Goal: Transaction & Acquisition: Book appointment/travel/reservation

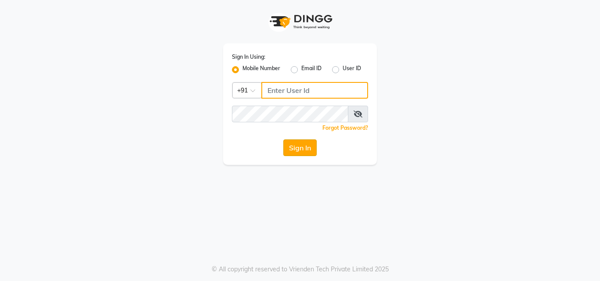
type input "7718926666"
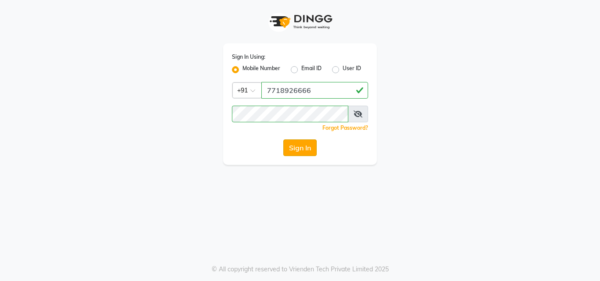
click at [293, 145] on button "Sign In" at bounding box center [299, 148] width 33 height 17
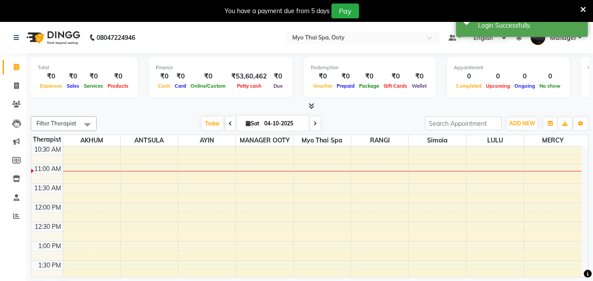
scroll to position [44, 0]
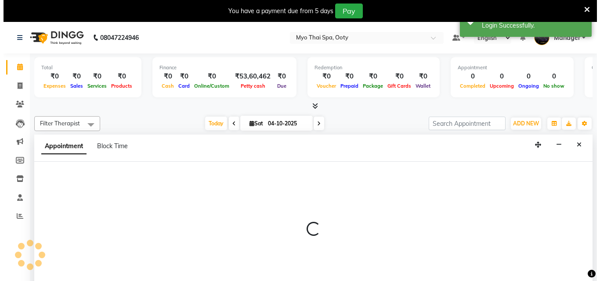
scroll to position [22, 0]
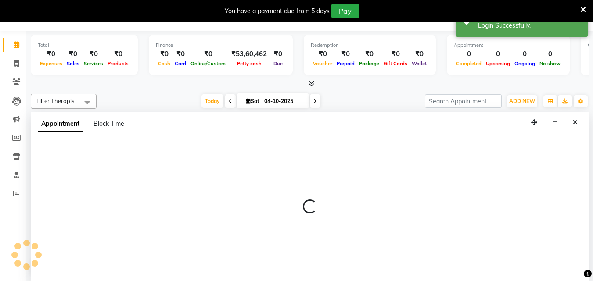
select select "88042"
select select "675"
select select "tentative"
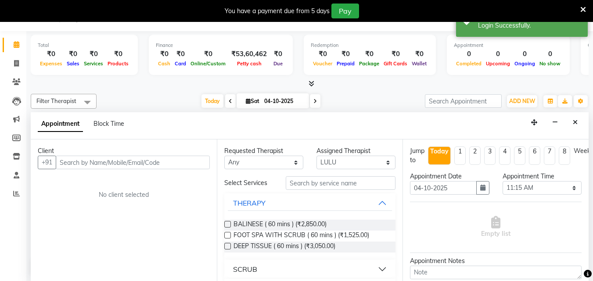
click at [158, 162] on input "text" at bounding box center [133, 163] width 154 height 14
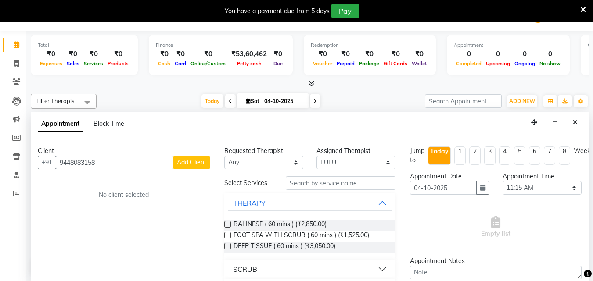
type input "9448083158"
click at [201, 162] on span "Add Client" at bounding box center [191, 162] width 29 height 8
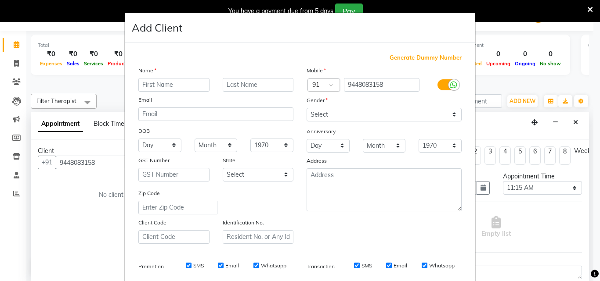
click at [162, 83] on input "text" at bounding box center [173, 85] width 71 height 14
type input "ashish"
click at [325, 116] on select "Select [DEMOGRAPHIC_DATA] [DEMOGRAPHIC_DATA] Other Prefer Not To Say" at bounding box center [383, 115] width 155 height 14
select select "[DEMOGRAPHIC_DATA]"
click at [306, 108] on select "Select [DEMOGRAPHIC_DATA] [DEMOGRAPHIC_DATA] Other Prefer Not To Say" at bounding box center [383, 115] width 155 height 14
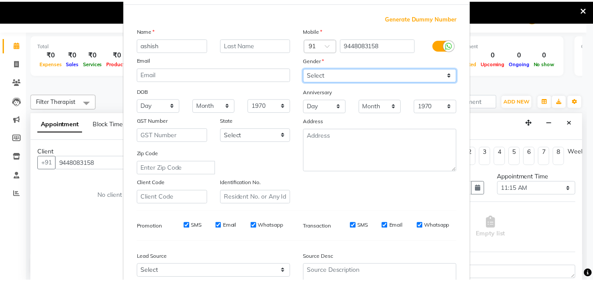
scroll to position [124, 0]
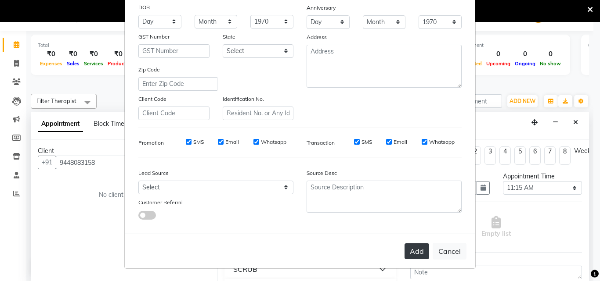
click at [420, 253] on button "Add" at bounding box center [416, 252] width 25 height 16
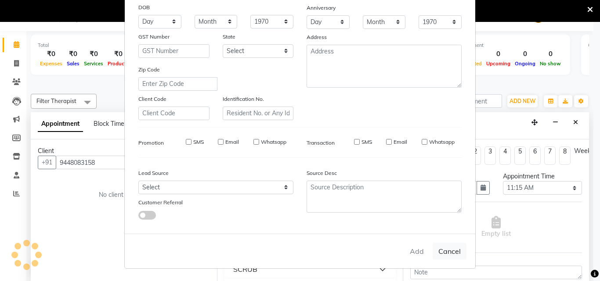
select select
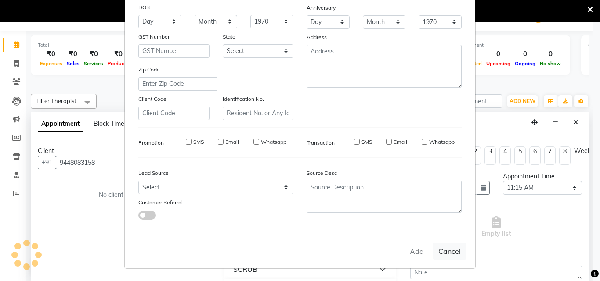
select select
checkbox input "false"
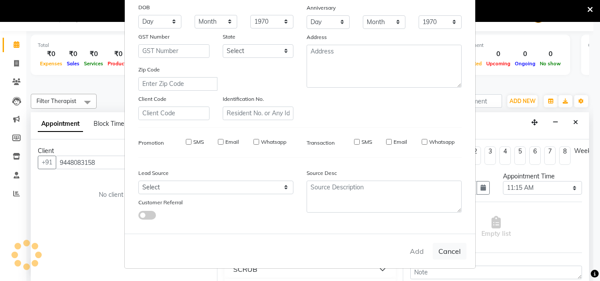
checkbox input "false"
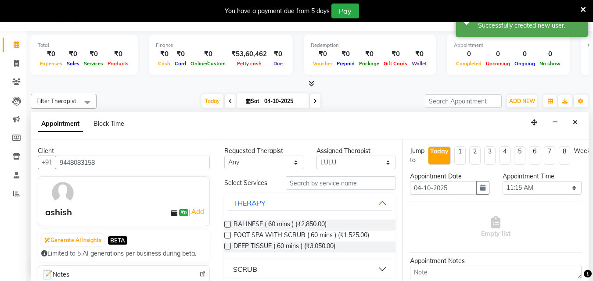
scroll to position [88, 0]
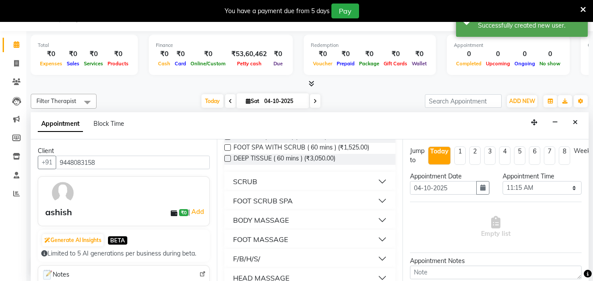
click at [377, 219] on button "BODY MASSAGE" at bounding box center [310, 220] width 165 height 16
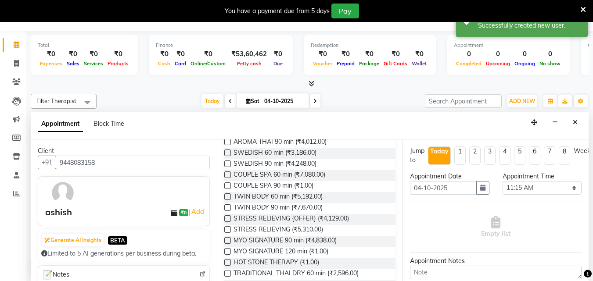
scroll to position [263, 0]
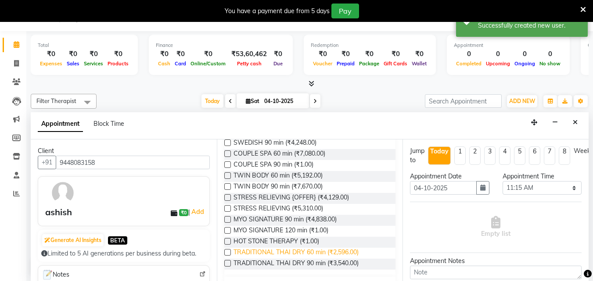
click at [325, 254] on span "TRADITIONAL THAI DRY 60 min (₹2,596.00)" at bounding box center [296, 253] width 125 height 11
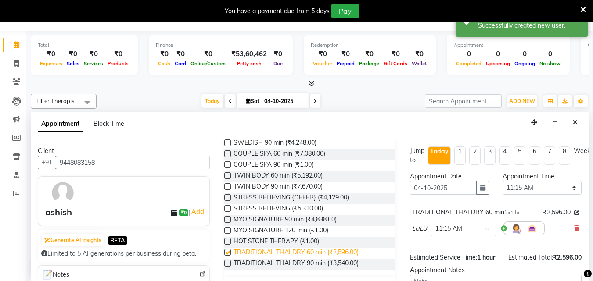
checkbox input "false"
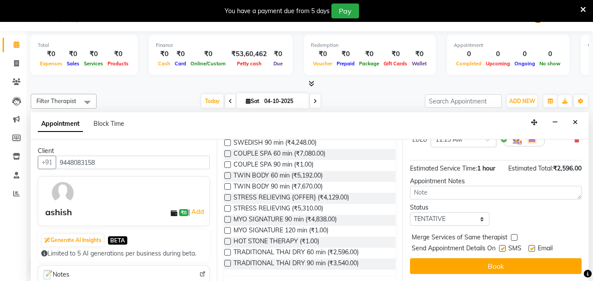
scroll to position [96, 0]
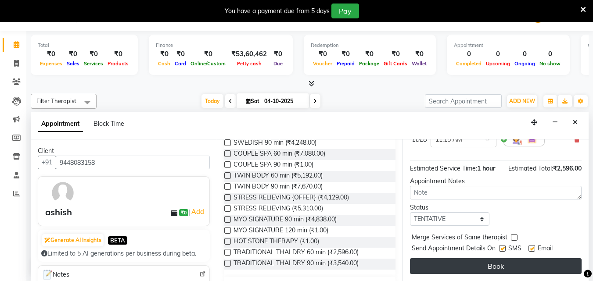
click at [457, 262] on button "Book" at bounding box center [496, 267] width 172 height 16
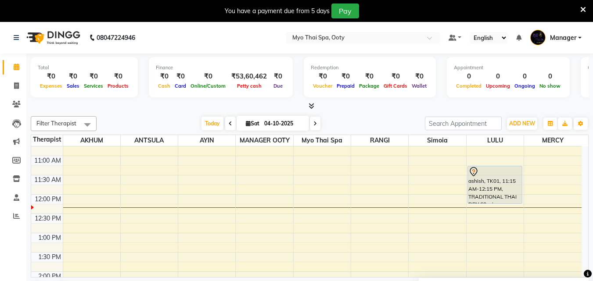
scroll to position [88, 0]
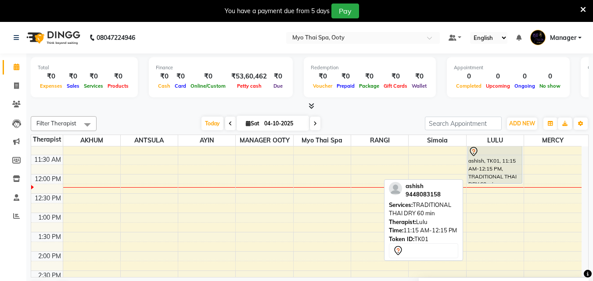
click at [512, 170] on div "ashish, TK01, 11:15 AM-12:15 PM, TRADITIONAL THAI DRY 60 min" at bounding box center [495, 164] width 54 height 37
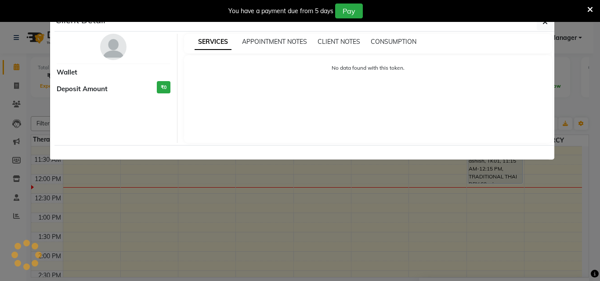
select select "7"
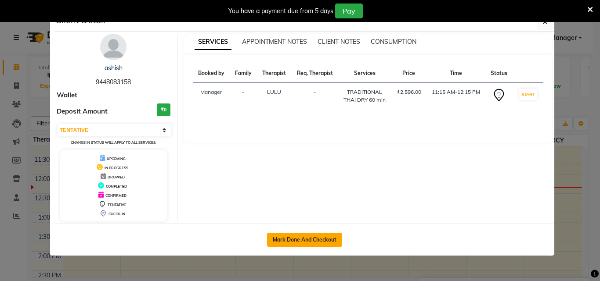
click at [294, 239] on button "Mark Done And Checkout" at bounding box center [304, 240] width 75 height 14
select select "558"
select select "service"
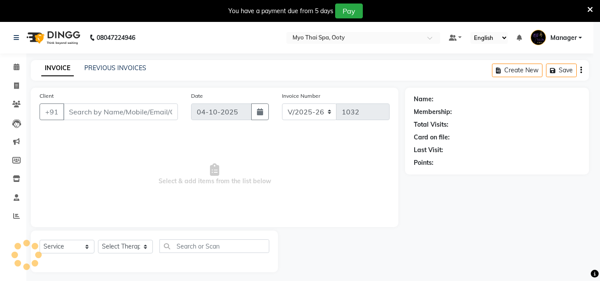
select select "3"
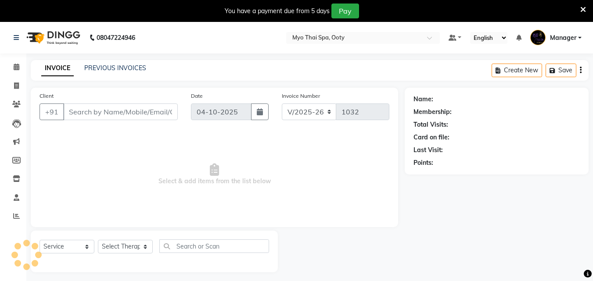
type input "9448083158"
select select "88042"
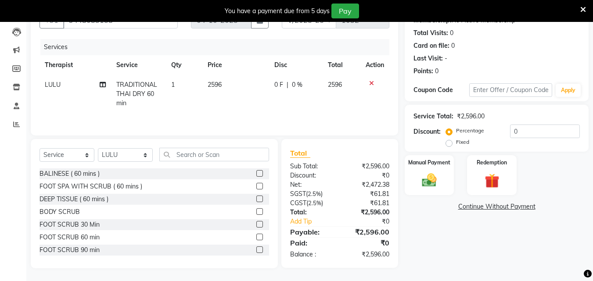
scroll to position [92, 0]
click at [436, 179] on img at bounding box center [429, 180] width 25 height 18
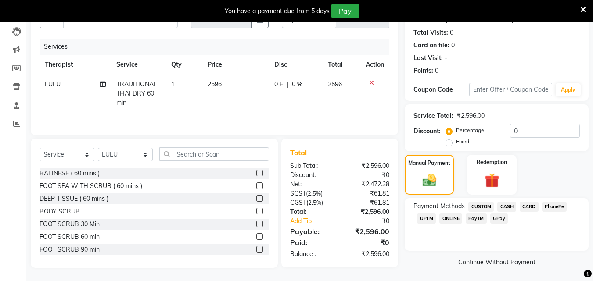
click at [508, 207] on span "CASH" at bounding box center [506, 207] width 19 height 10
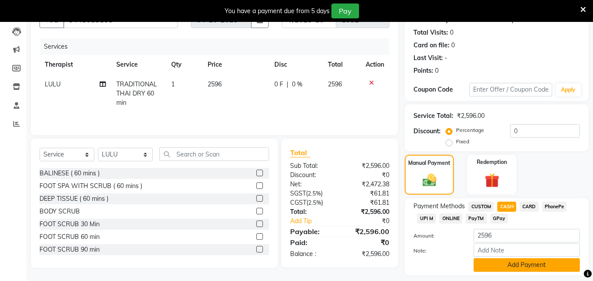
click at [505, 265] on button "Add Payment" at bounding box center [527, 266] width 106 height 14
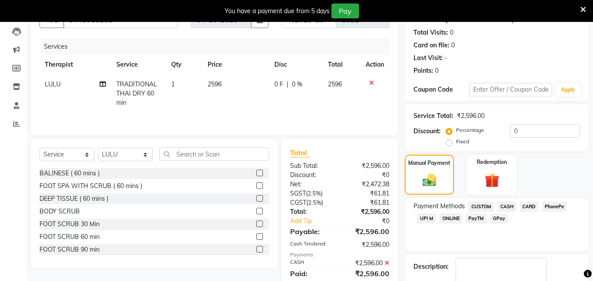
click at [387, 262] on icon at bounding box center [387, 263] width 5 height 6
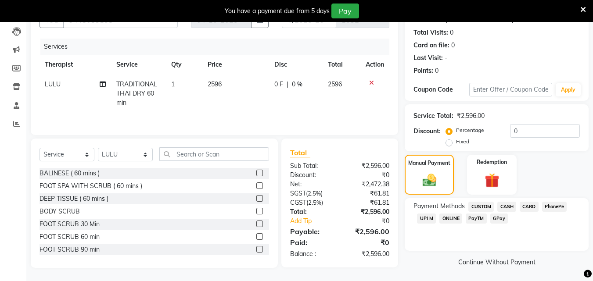
click at [422, 221] on span "UPI M" at bounding box center [426, 219] width 19 height 10
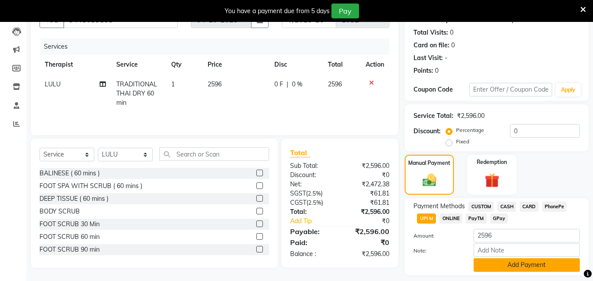
click at [492, 263] on button "Add Payment" at bounding box center [527, 266] width 106 height 14
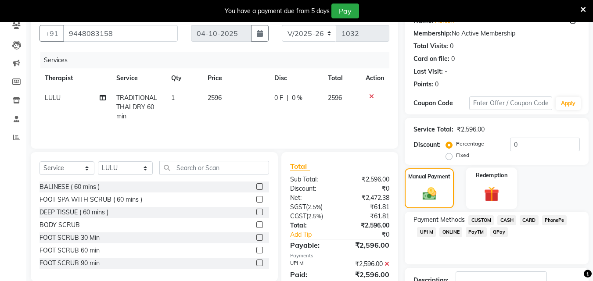
scroll to position [160, 0]
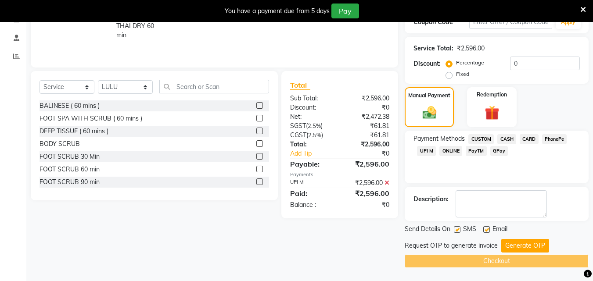
click at [513, 238] on div "Send Details On SMS Email Request OTP to generate invoice Generate OTP Checkout" at bounding box center [497, 246] width 184 height 43
click at [511, 246] on button "Generate OTP" at bounding box center [525, 246] width 48 height 14
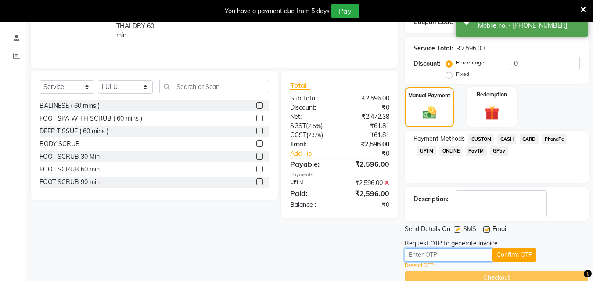
click at [471, 253] on input "text" at bounding box center [449, 255] width 88 height 14
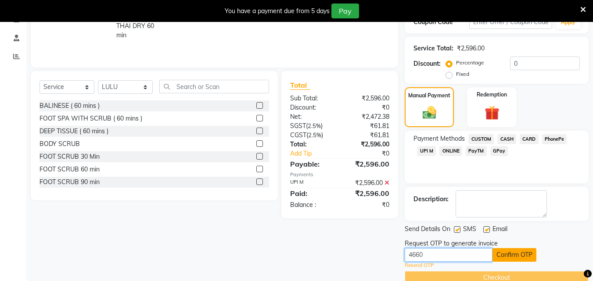
type input "4660"
click at [507, 252] on button "Confirm OTP" at bounding box center [515, 255] width 44 height 14
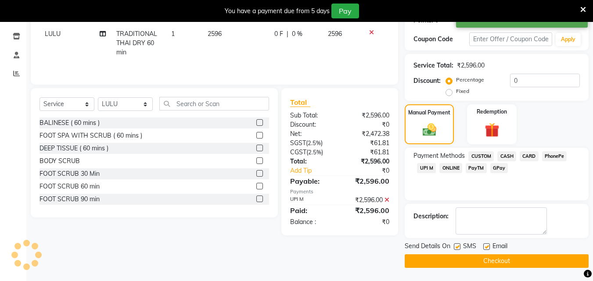
scroll to position [143, 0]
click at [385, 201] on icon at bounding box center [387, 200] width 5 height 6
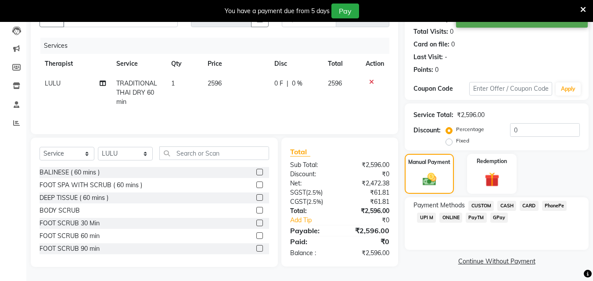
scroll to position [93, 0]
click at [504, 206] on span "CASH" at bounding box center [506, 206] width 19 height 10
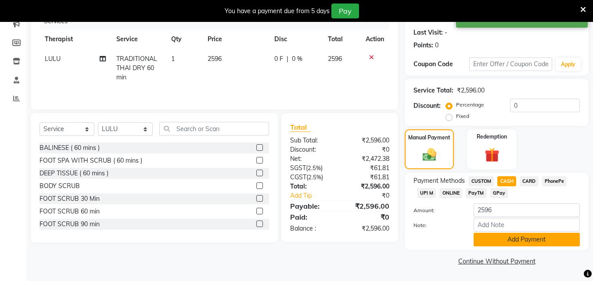
click at [501, 238] on button "Add Payment" at bounding box center [527, 240] width 106 height 14
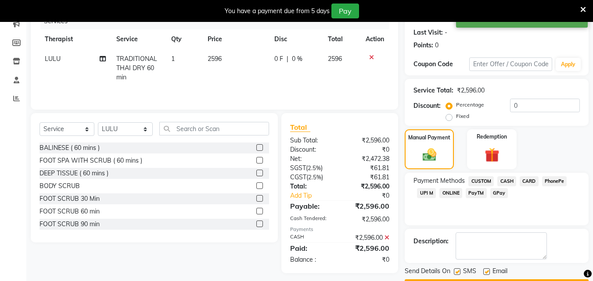
scroll to position [143, 0]
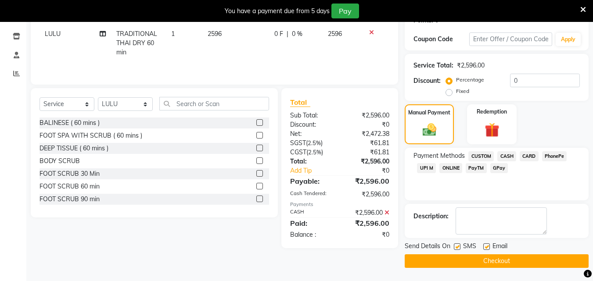
click at [462, 262] on button "Checkout" at bounding box center [497, 262] width 184 height 14
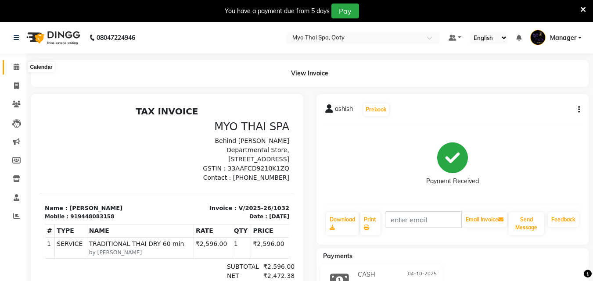
click at [15, 70] on icon at bounding box center [17, 67] width 6 height 7
